Goal: Information Seeking & Learning: Learn about a topic

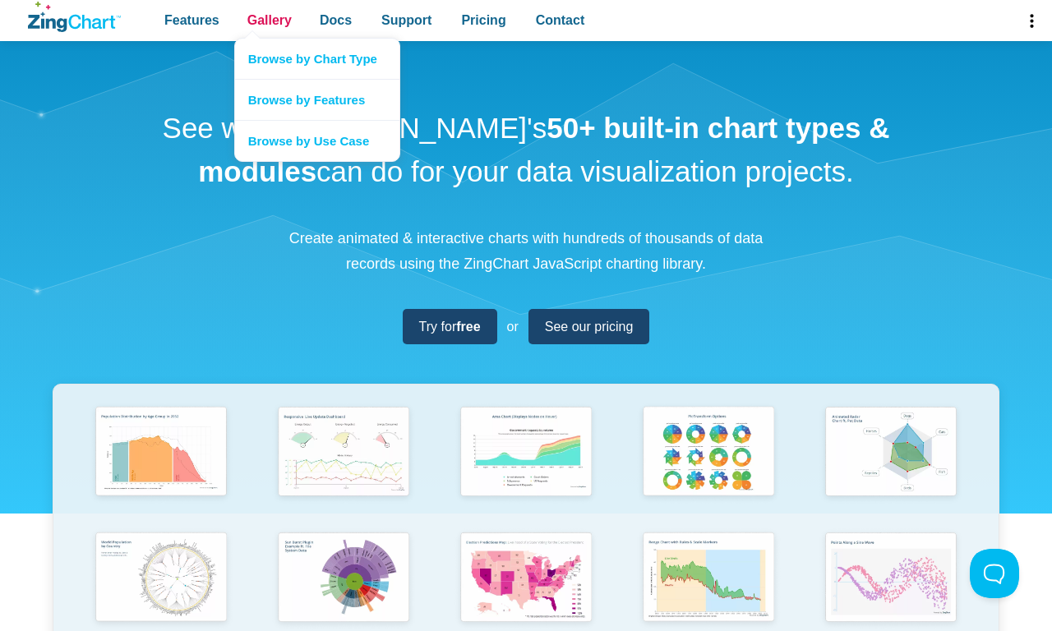
click at [269, 21] on span "Gallery" at bounding box center [269, 20] width 44 height 22
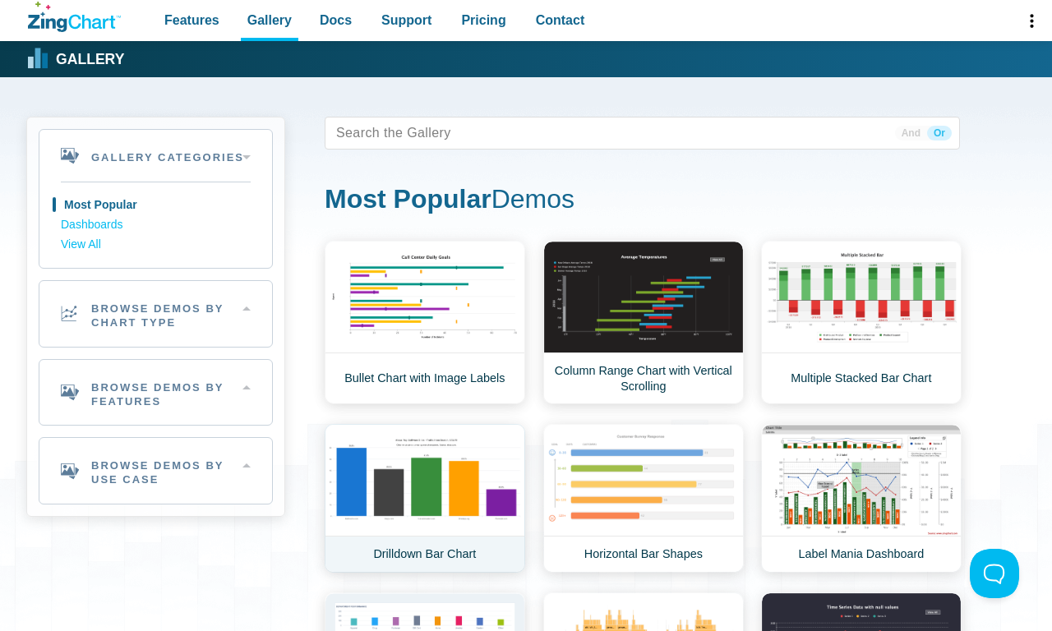
click at [424, 498] on link "Drilldown Bar Chart" at bounding box center [425, 498] width 200 height 149
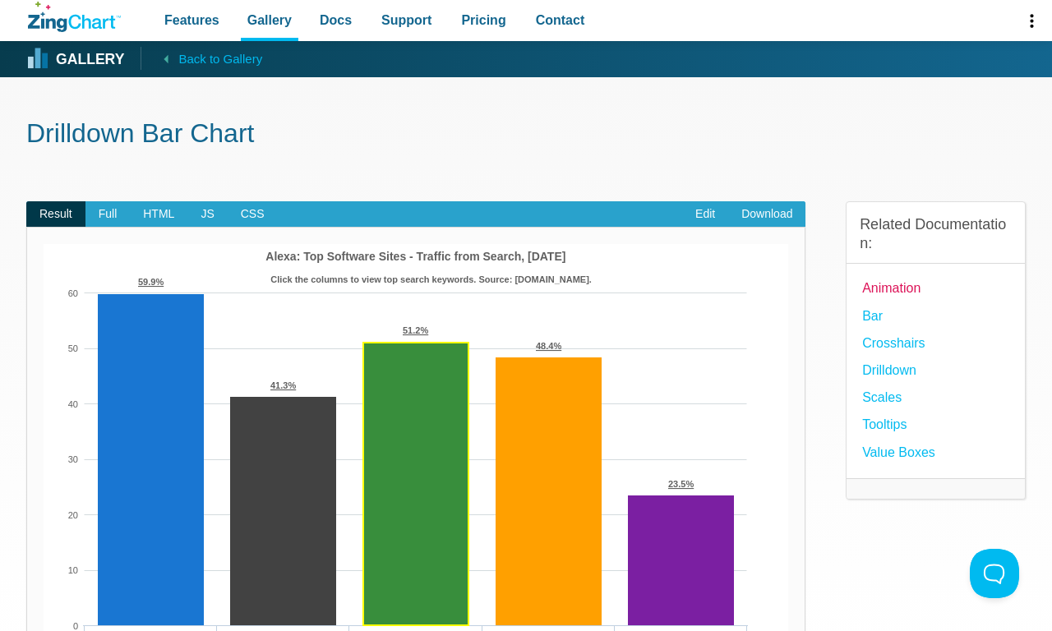
click at [891, 288] on link "Animation" at bounding box center [891, 288] width 58 height 22
